Goal: Information Seeking & Learning: Learn about a topic

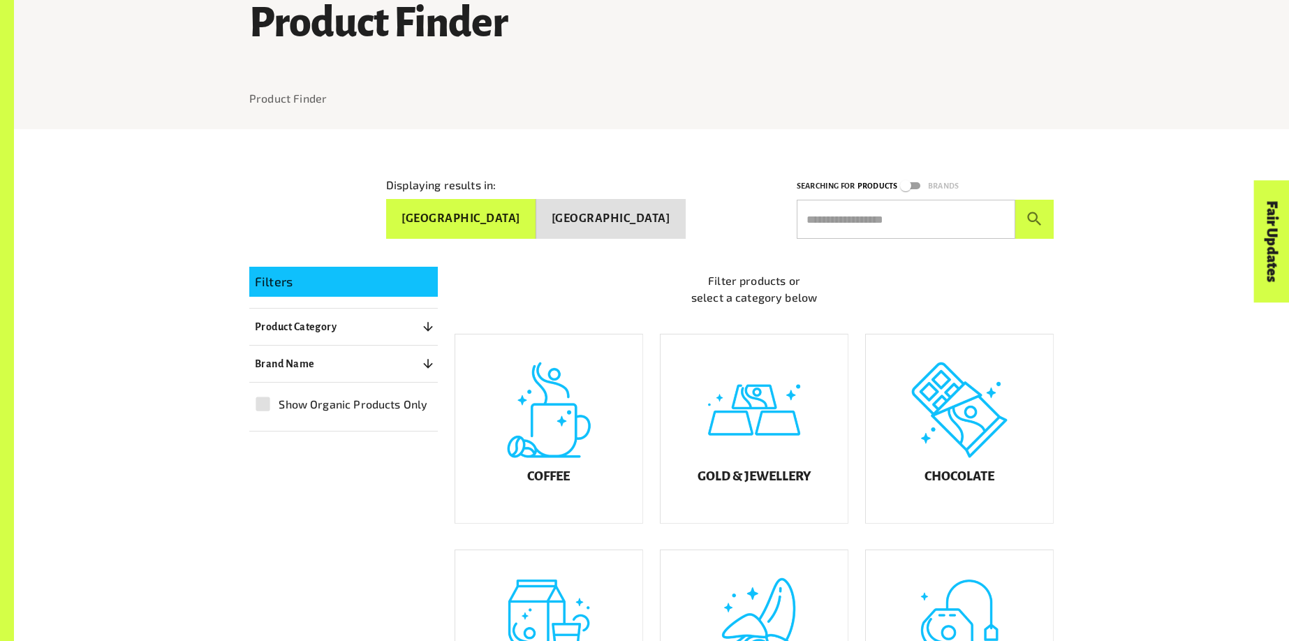
scroll to position [137, 0]
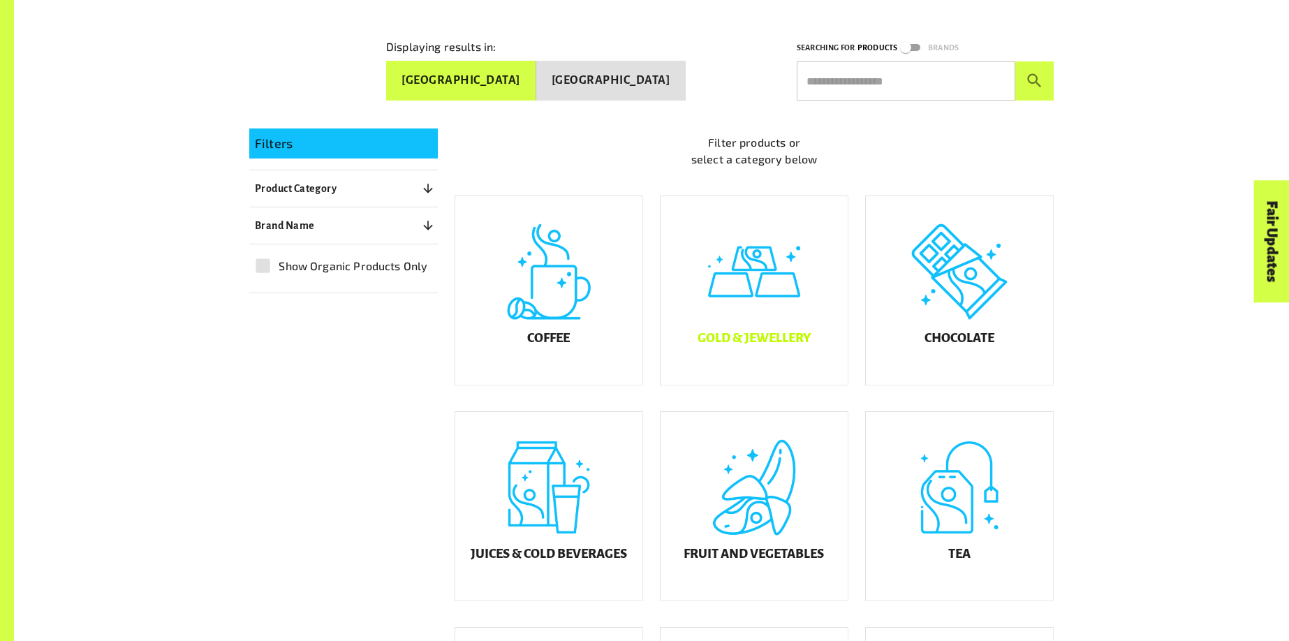
click at [742, 294] on div "Gold & Jewellery" at bounding box center [754, 290] width 187 height 189
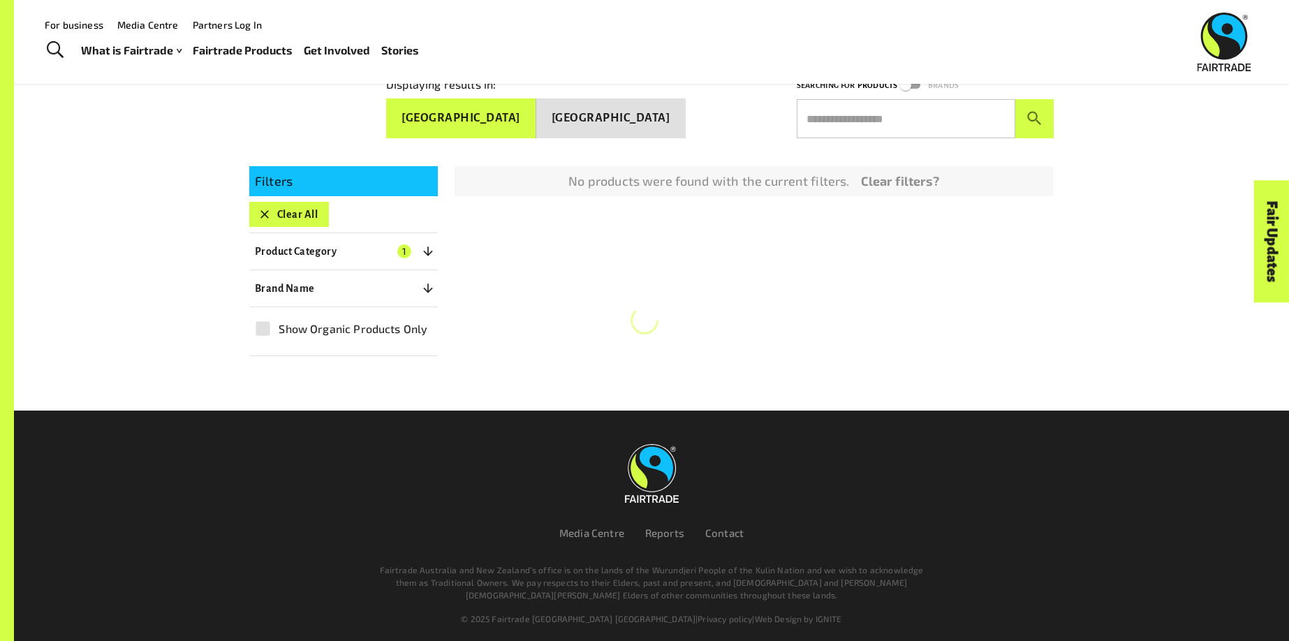
scroll to position [271, 0]
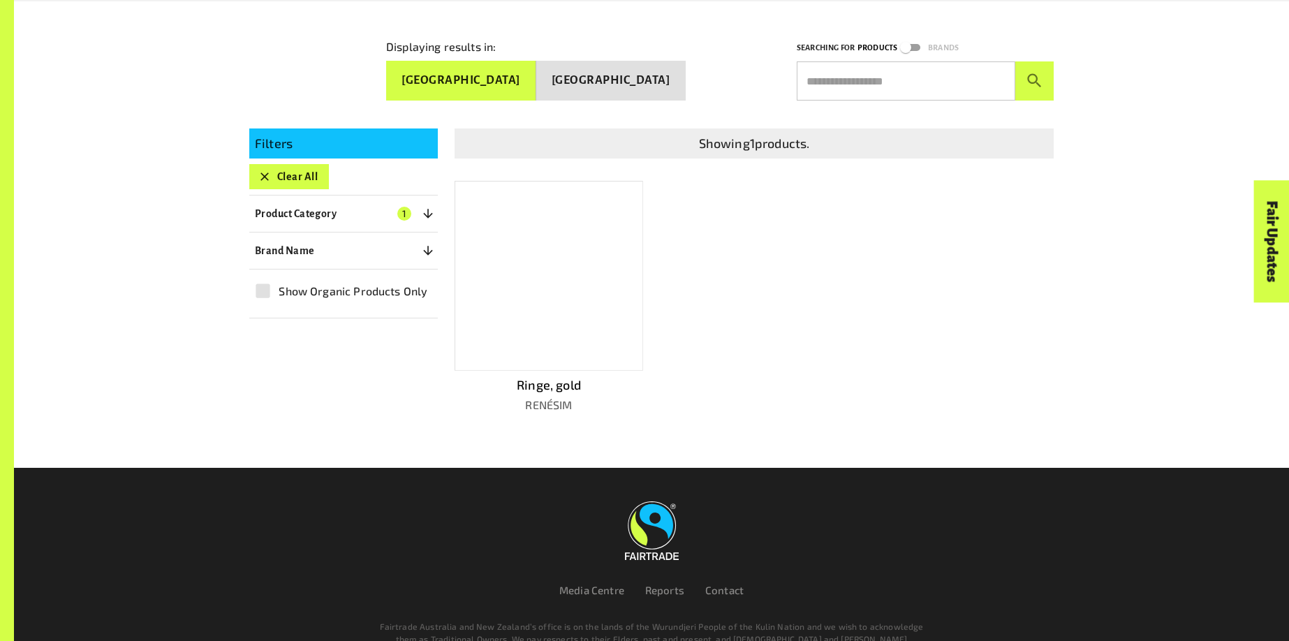
click at [586, 279] on div at bounding box center [549, 276] width 189 height 190
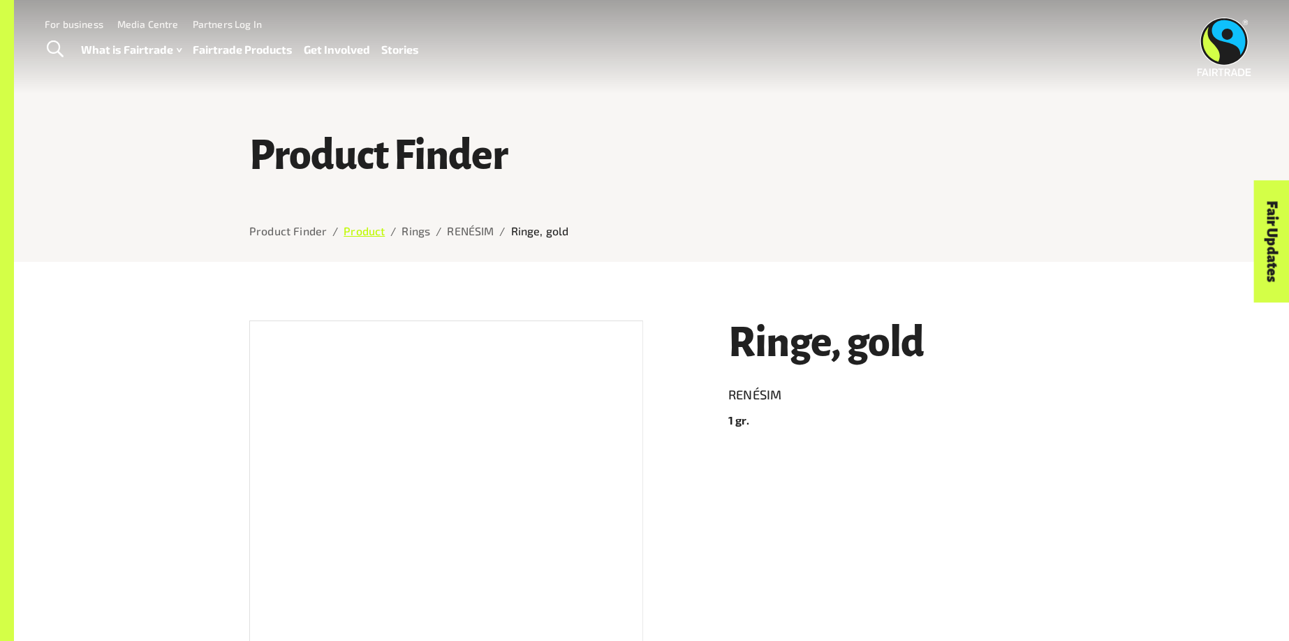
click at [367, 226] on link "Product" at bounding box center [364, 230] width 41 height 13
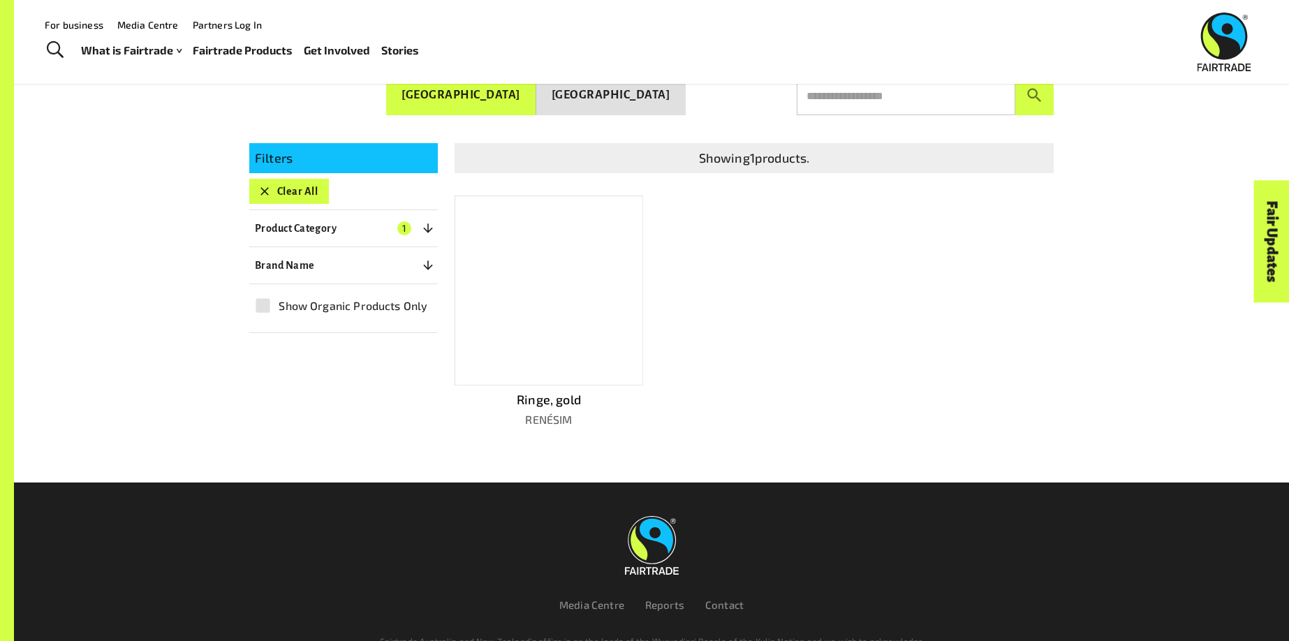
scroll to position [224, 0]
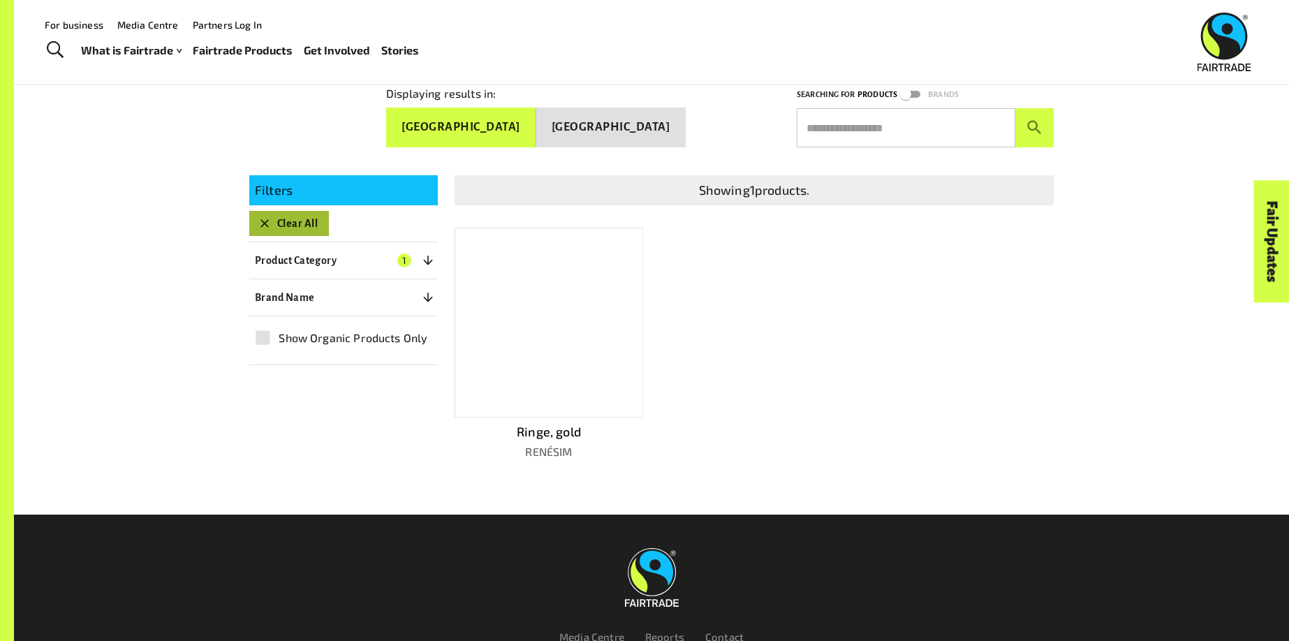
click at [268, 216] on icon "button" at bounding box center [265, 223] width 14 height 14
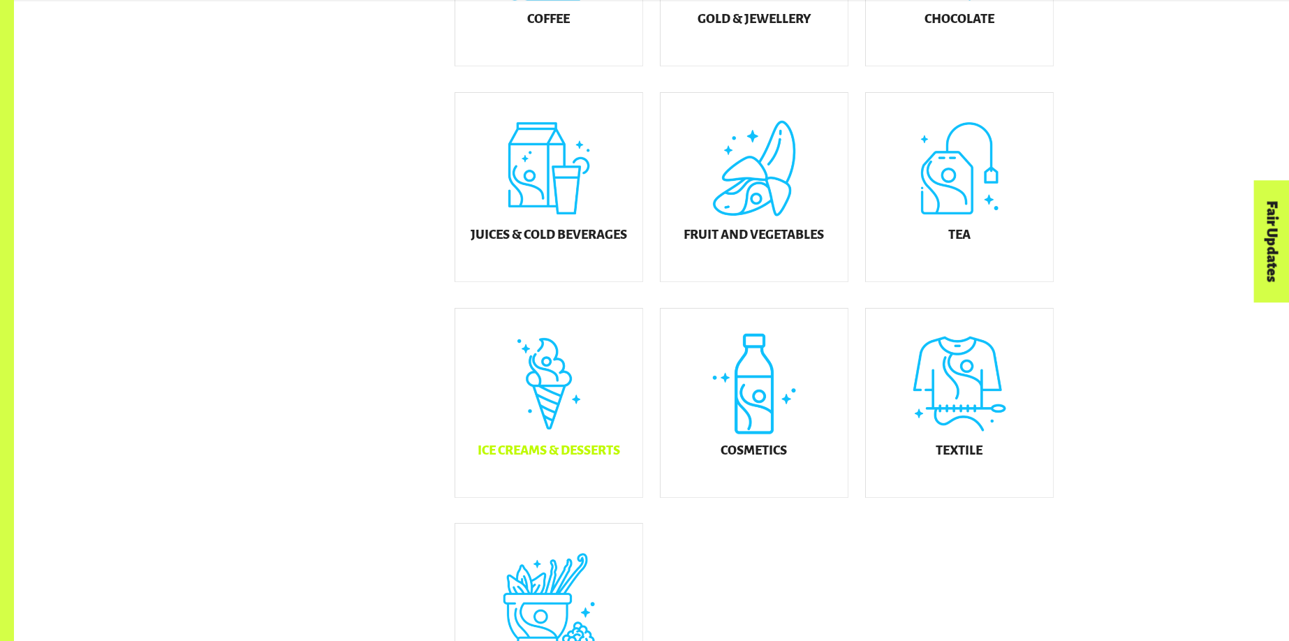
click at [550, 366] on div "Ice Creams & Desserts" at bounding box center [548, 403] width 187 height 189
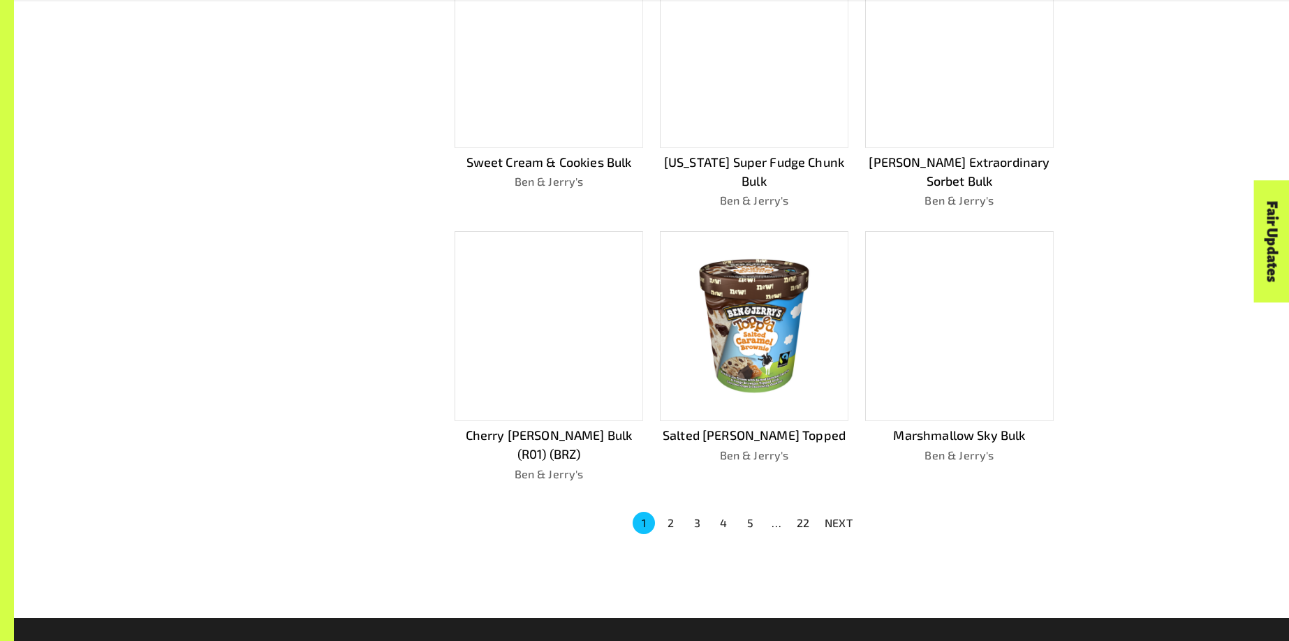
scroll to position [828, 0]
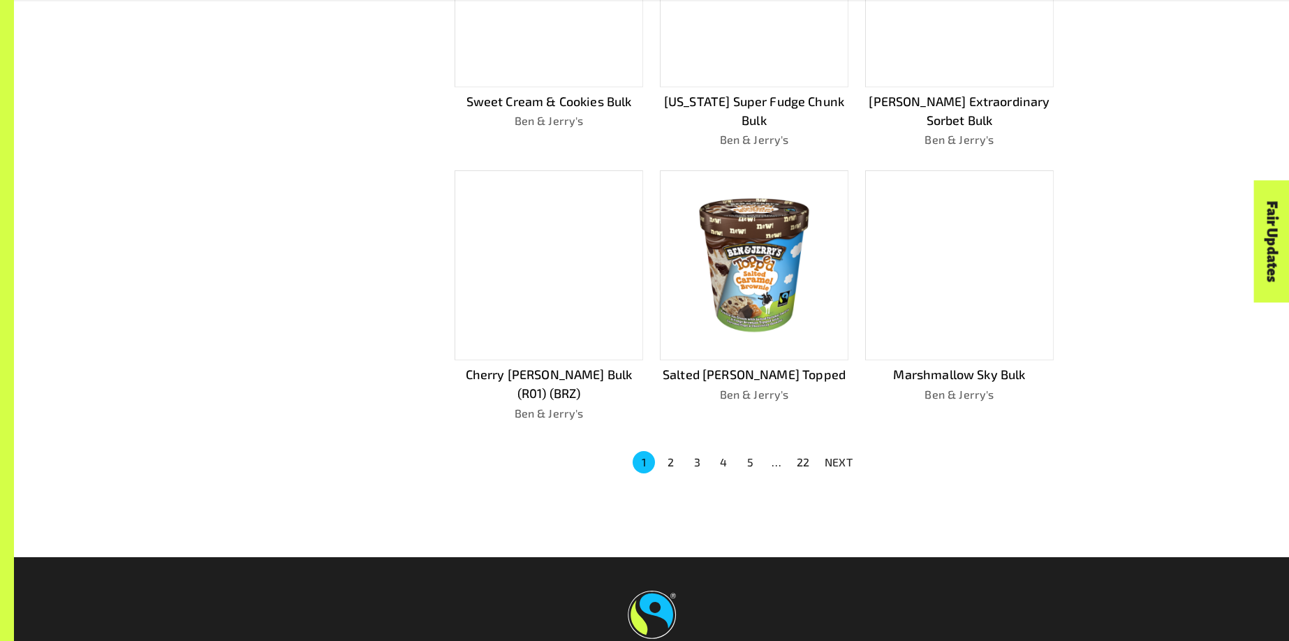
click at [730, 279] on img at bounding box center [754, 266] width 168 height 168
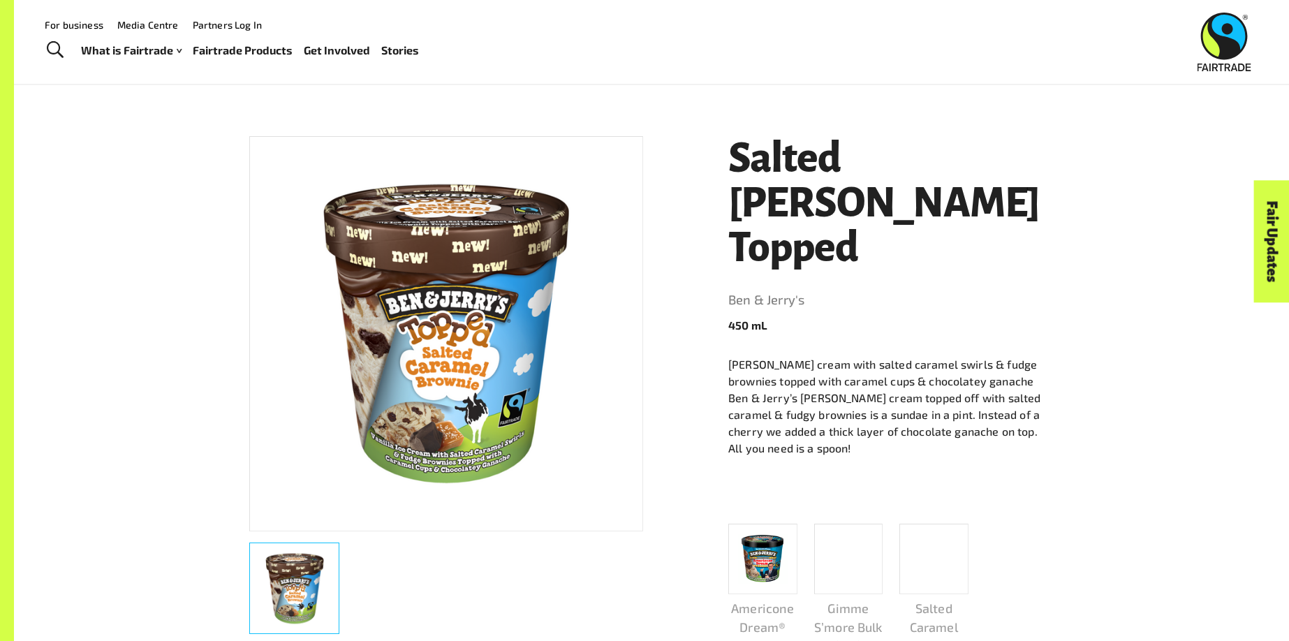
scroll to position [180, 0]
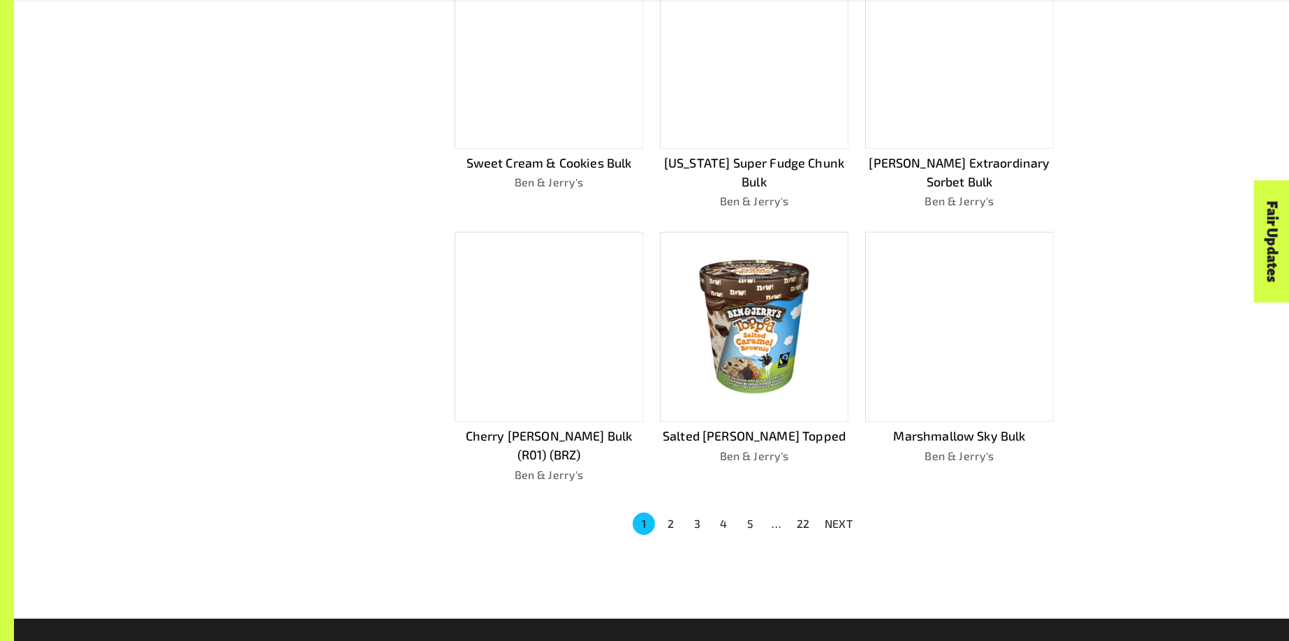
scroll to position [828, 0]
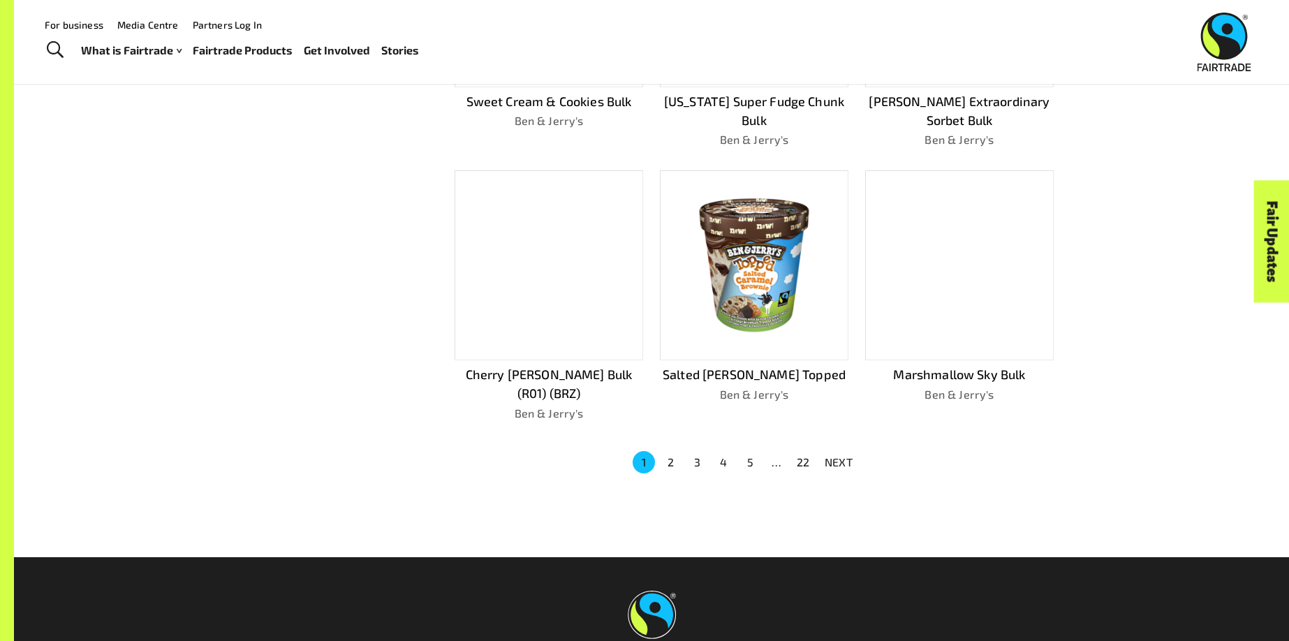
click at [800, 451] on button "22" at bounding box center [803, 462] width 22 height 22
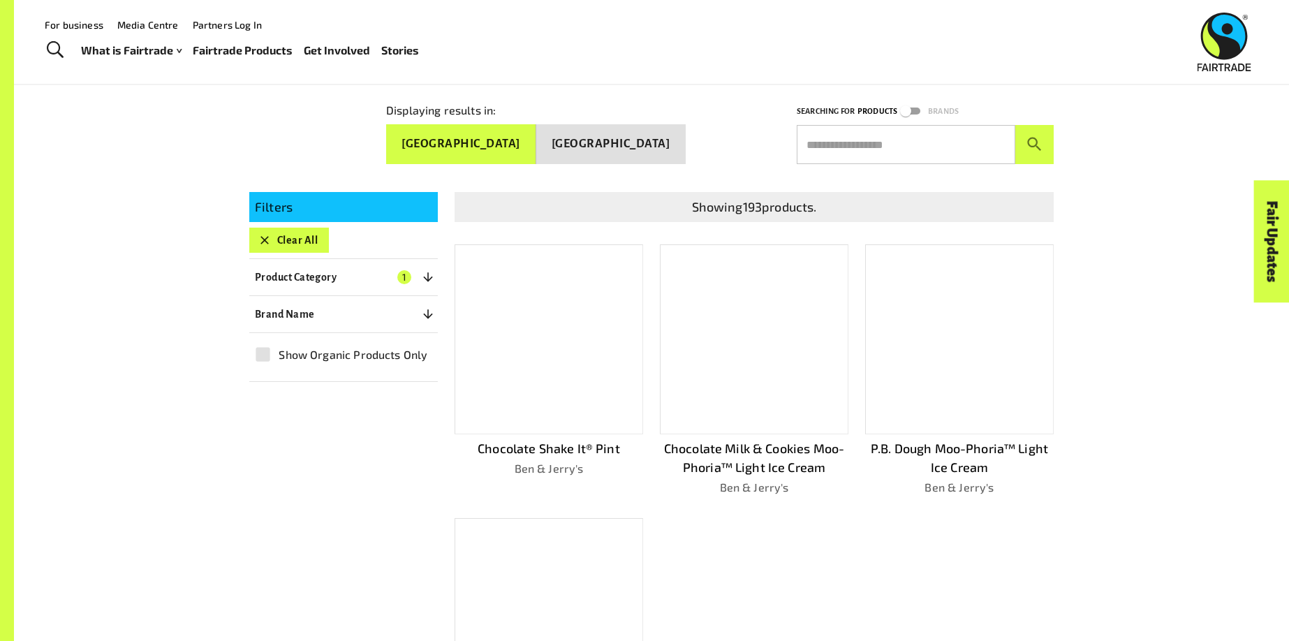
scroll to position [206, 0]
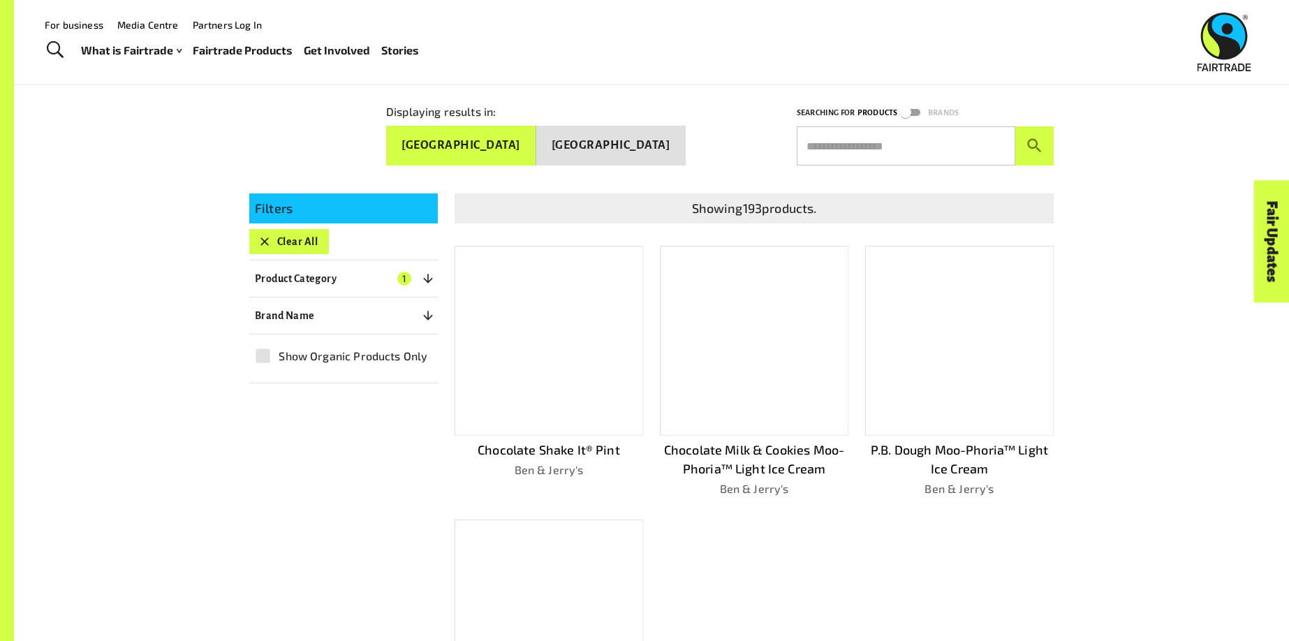
click at [292, 229] on button "Clear All" at bounding box center [289, 241] width 80 height 25
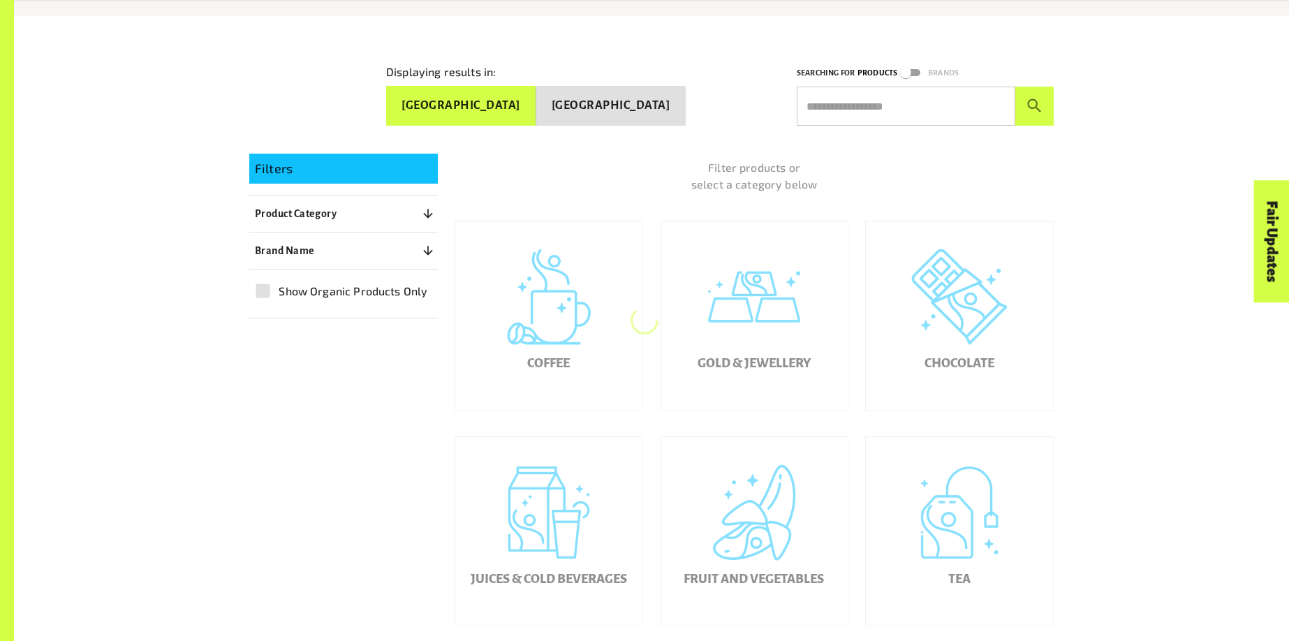
scroll to position [262, 0]
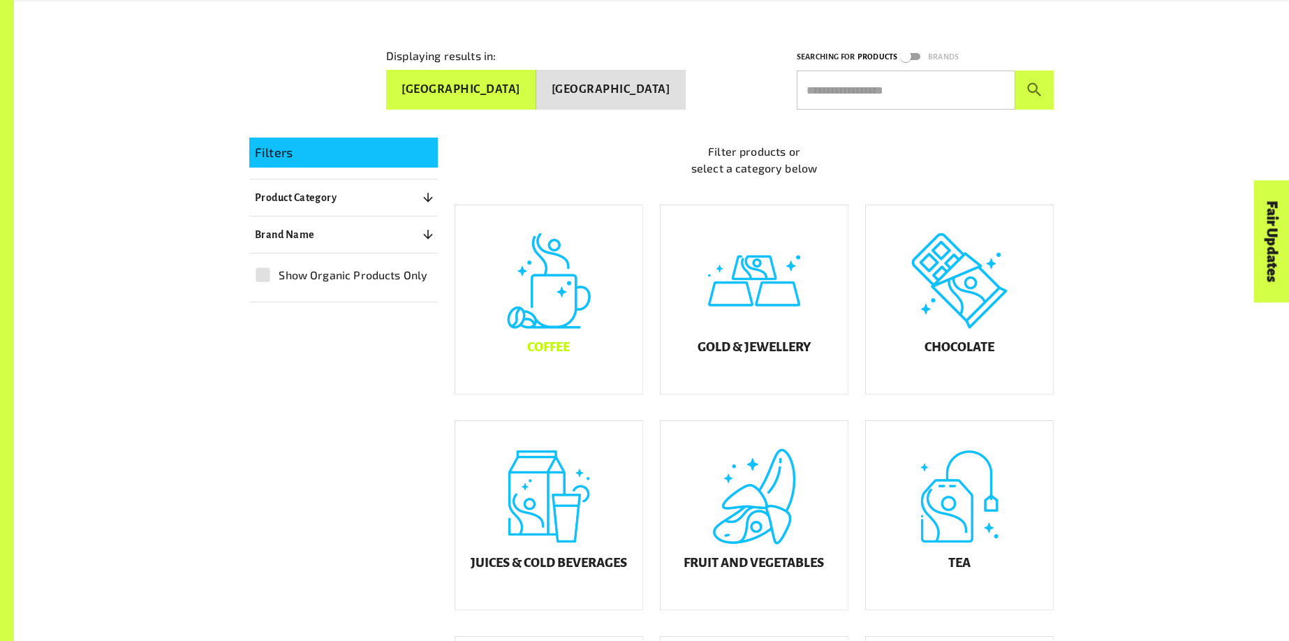
click at [572, 320] on div "Coffee" at bounding box center [548, 299] width 187 height 189
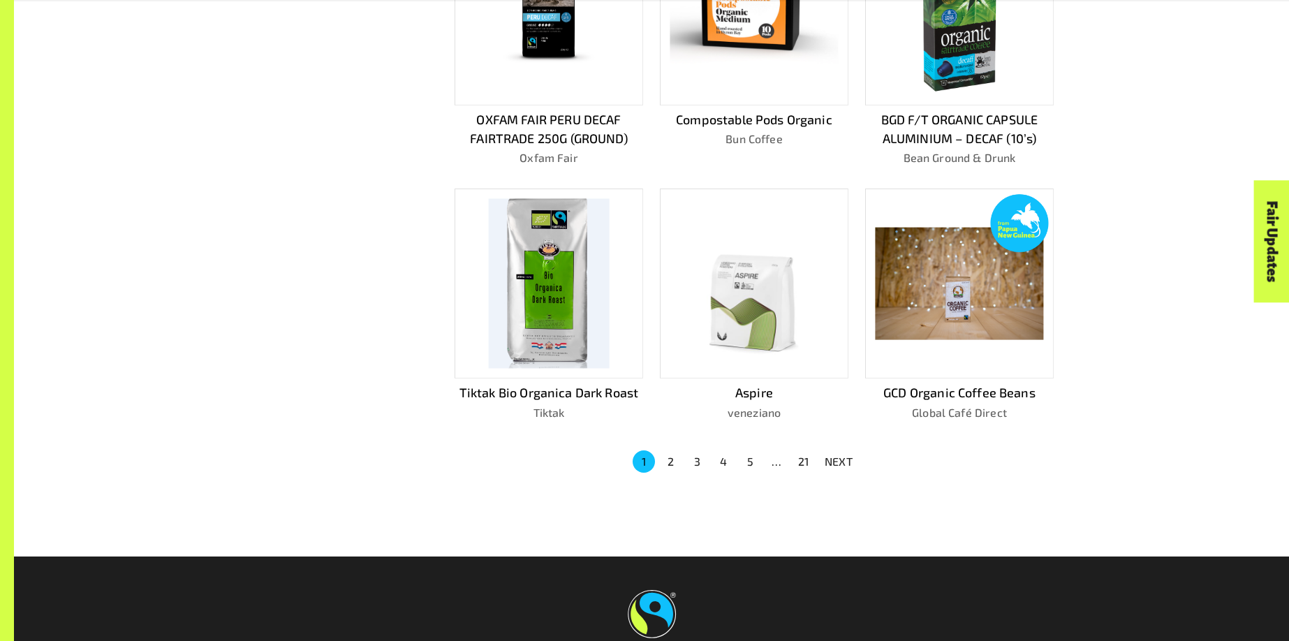
scroll to position [829, 0]
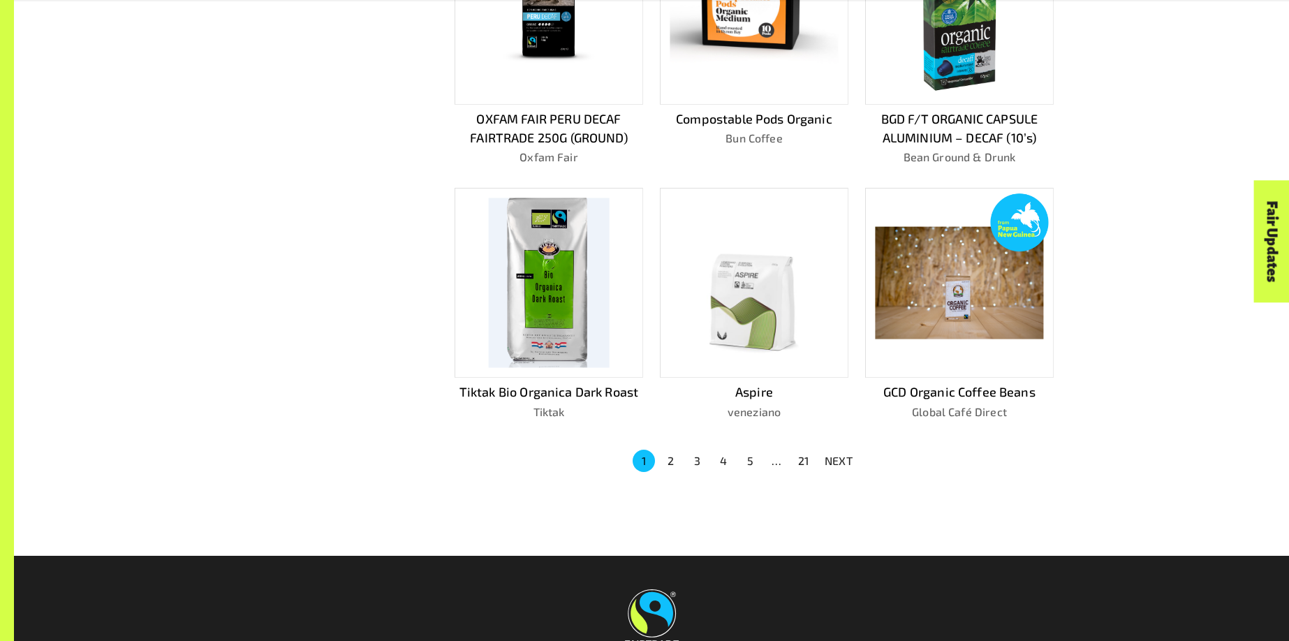
click at [668, 450] on button "2" at bounding box center [670, 461] width 22 height 22
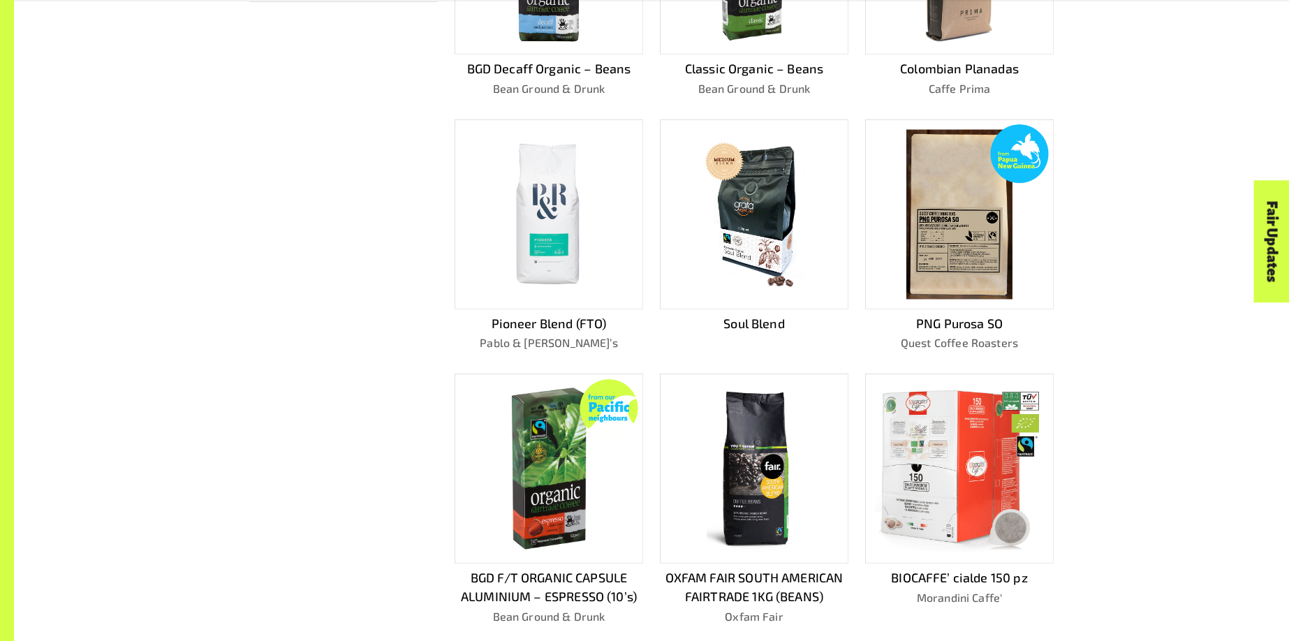
scroll to position [628, 0]
